Goal: Information Seeking & Learning: Learn about a topic

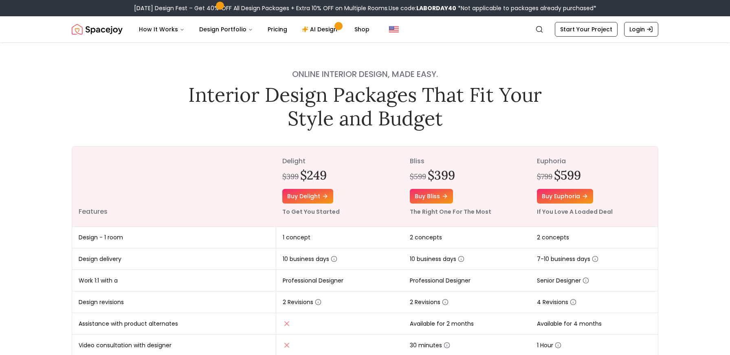
click at [105, 31] on img "Spacejoy" at bounding box center [97, 29] width 51 height 16
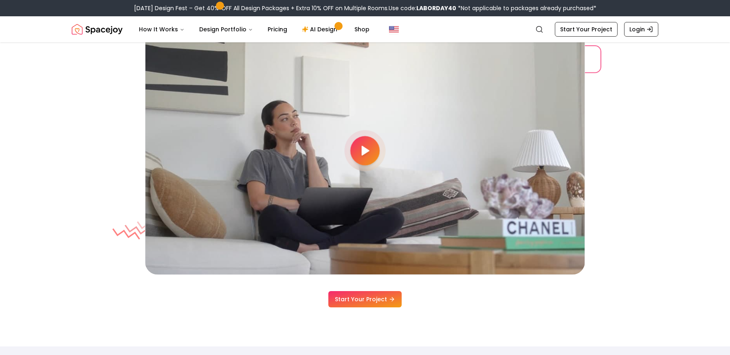
scroll to position [2218, 0]
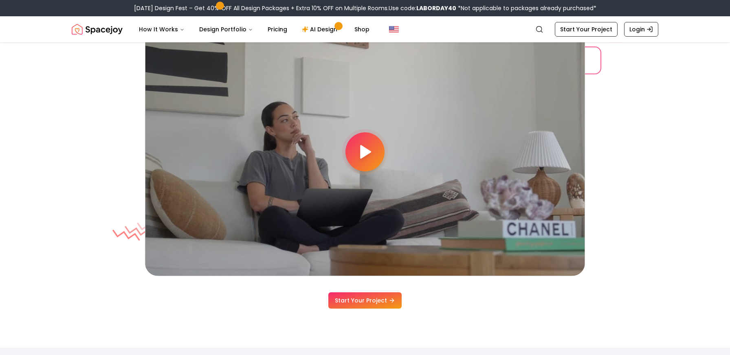
click at [365, 153] on polygon at bounding box center [366, 152] width 10 height 12
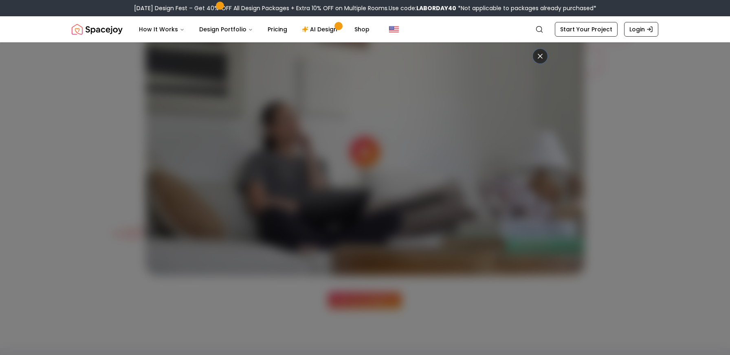
click at [540, 57] on icon at bounding box center [540, 56] width 8 height 8
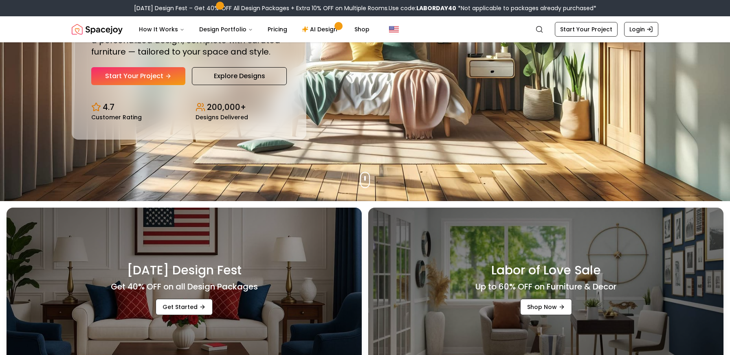
scroll to position [140, 0]
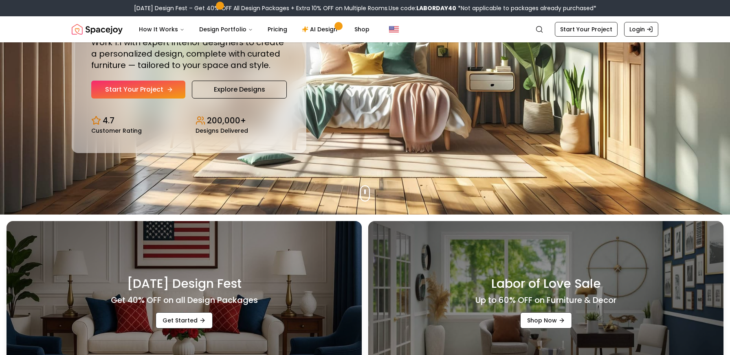
click at [158, 84] on link "Start Your Project" at bounding box center [138, 90] width 94 height 18
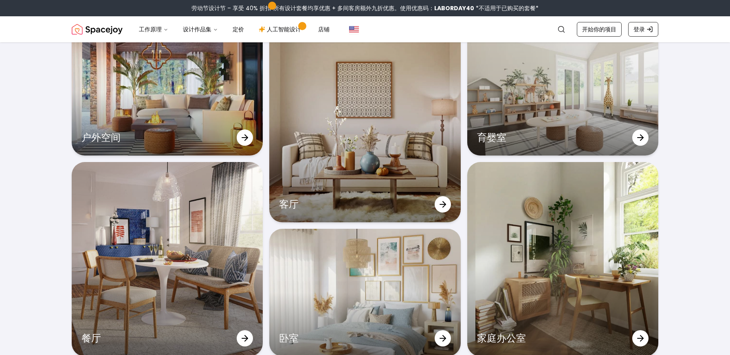
scroll to position [2594, 0]
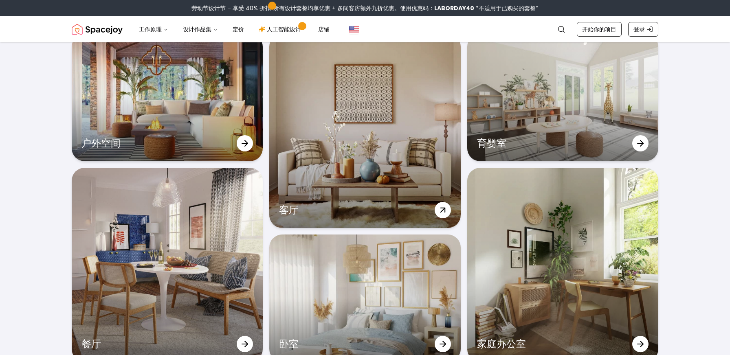
click at [338, 141] on div "客厅" at bounding box center [364, 131] width 191 height 194
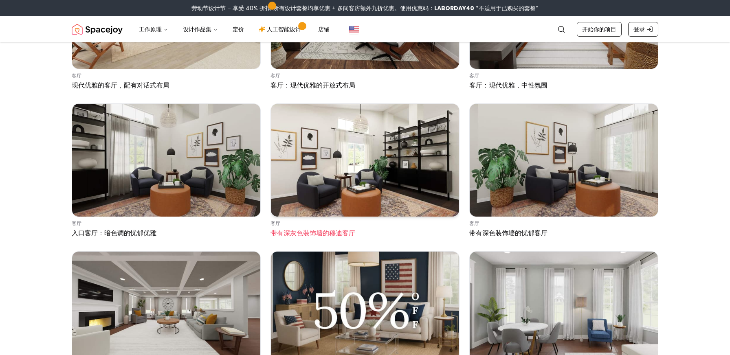
scroll to position [598, 0]
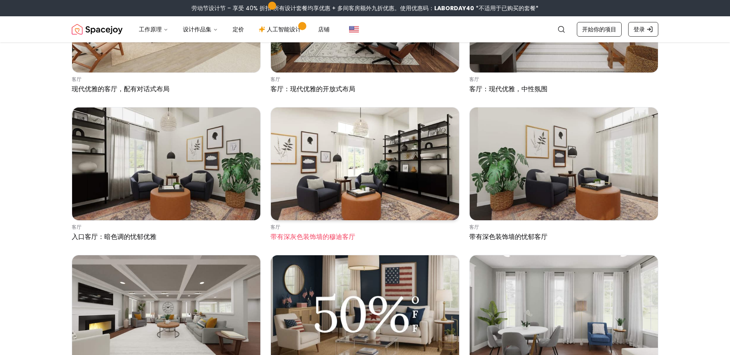
click at [332, 148] on img at bounding box center [365, 163] width 188 height 113
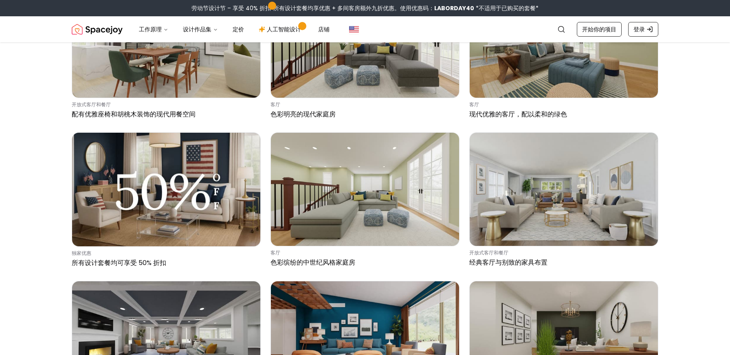
scroll to position [0, 0]
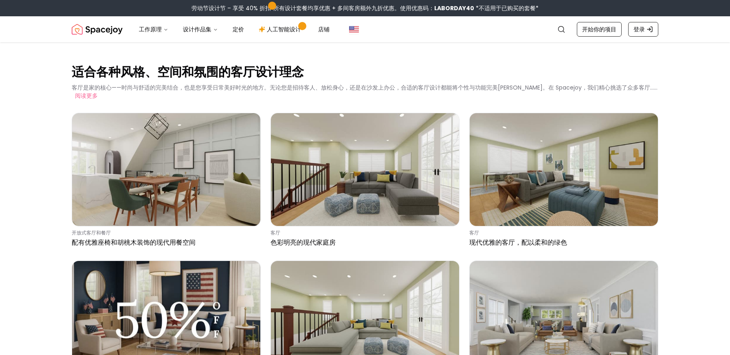
click at [107, 33] on img "太空欢乐" at bounding box center [97, 29] width 51 height 16
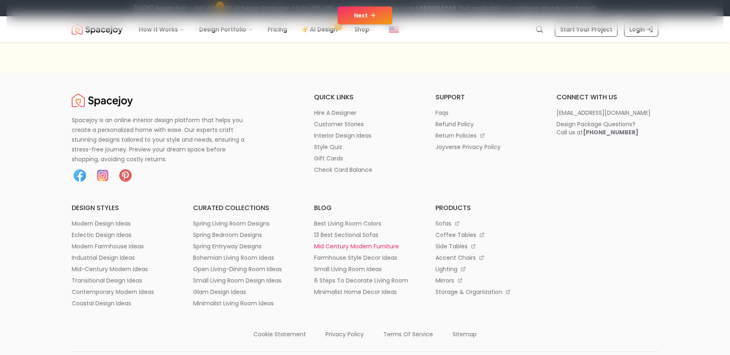
scroll to position [253, 0]
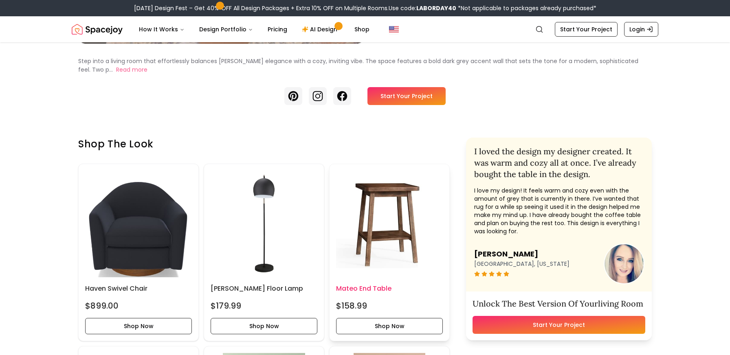
scroll to position [204, 0]
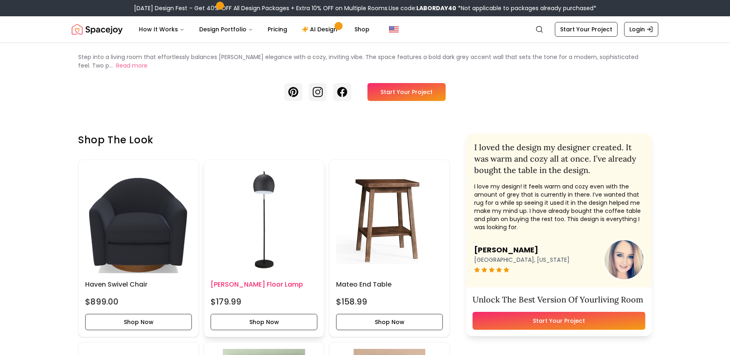
click at [273, 218] on img at bounding box center [264, 220] width 107 height 107
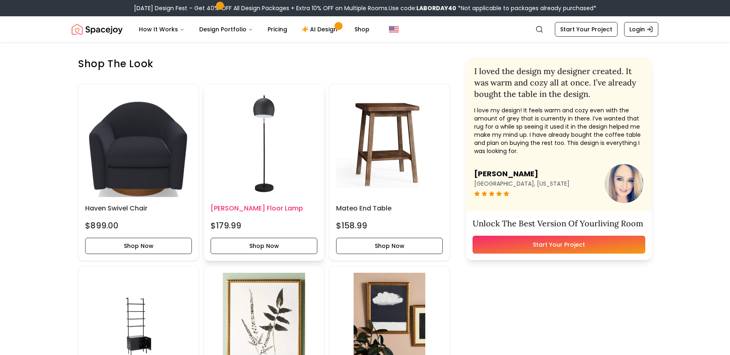
scroll to position [284, 0]
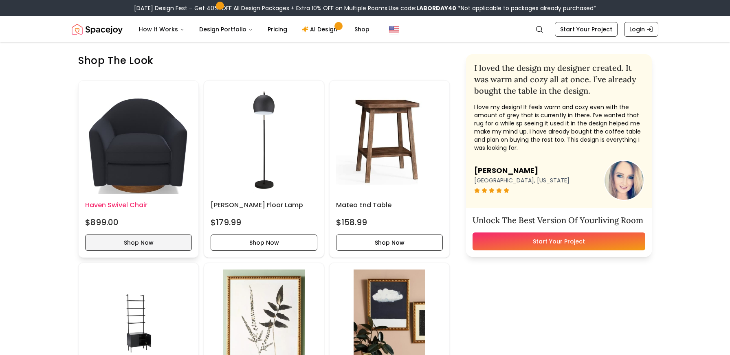
click at [167, 239] on button "Shop Now" at bounding box center [138, 243] width 107 height 16
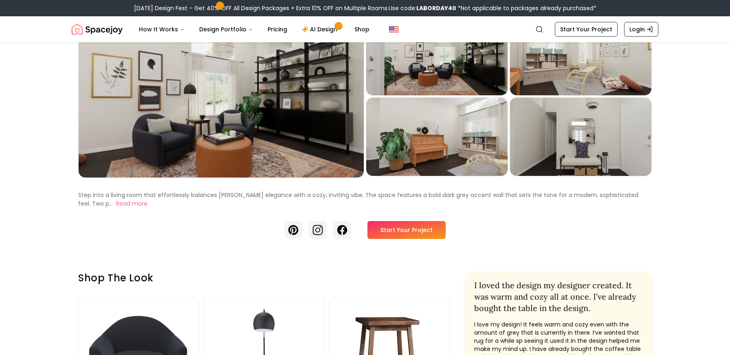
scroll to position [0, 0]
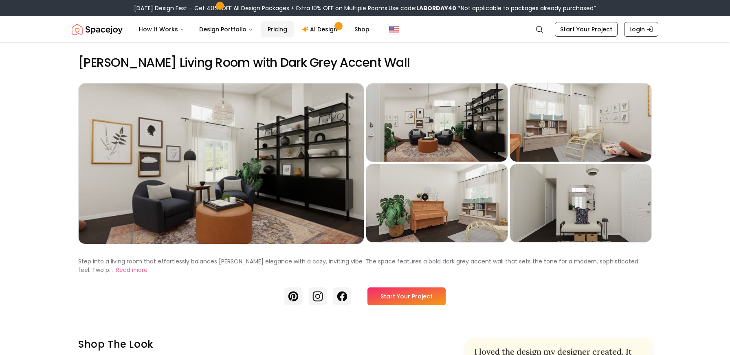
click at [276, 35] on link "Pricing" at bounding box center [277, 29] width 33 height 16
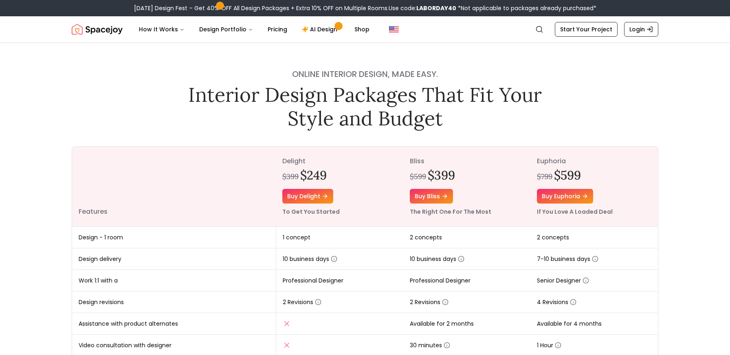
click at [94, 32] on img "Spacejoy" at bounding box center [97, 29] width 51 height 16
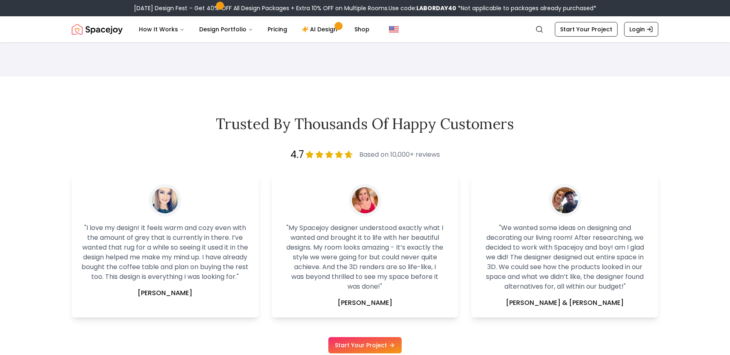
scroll to position [1658, 0]
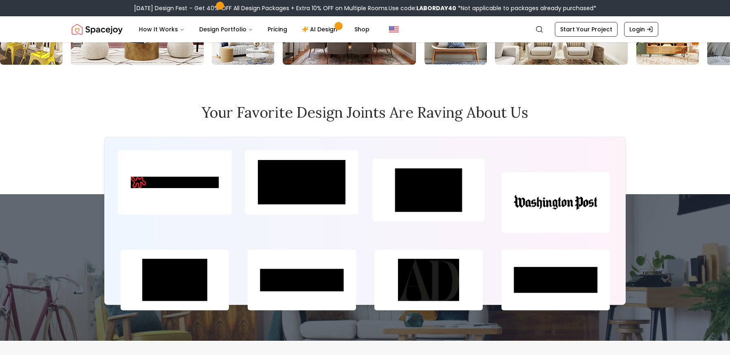
click at [364, 121] on h2 "Your favorite design joints are raving about us" at bounding box center [365, 112] width 586 height 16
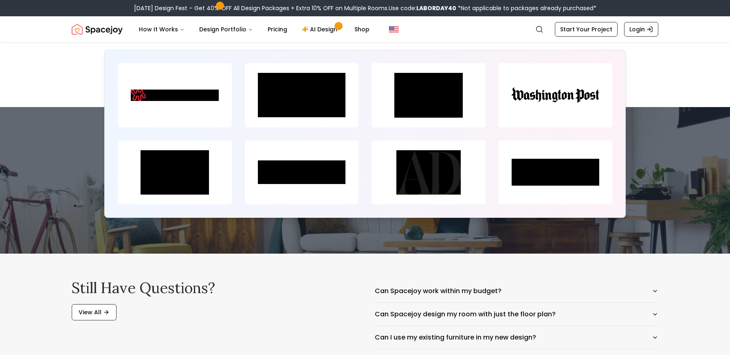
click at [343, 127] on img at bounding box center [302, 95] width 114 height 64
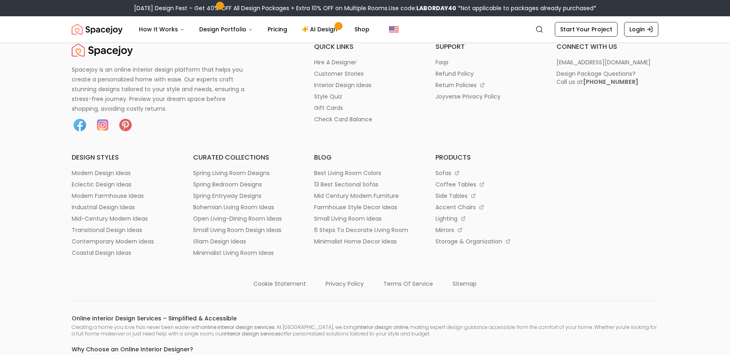
scroll to position [4371, 0]
